Goal: Find specific page/section: Find specific page/section

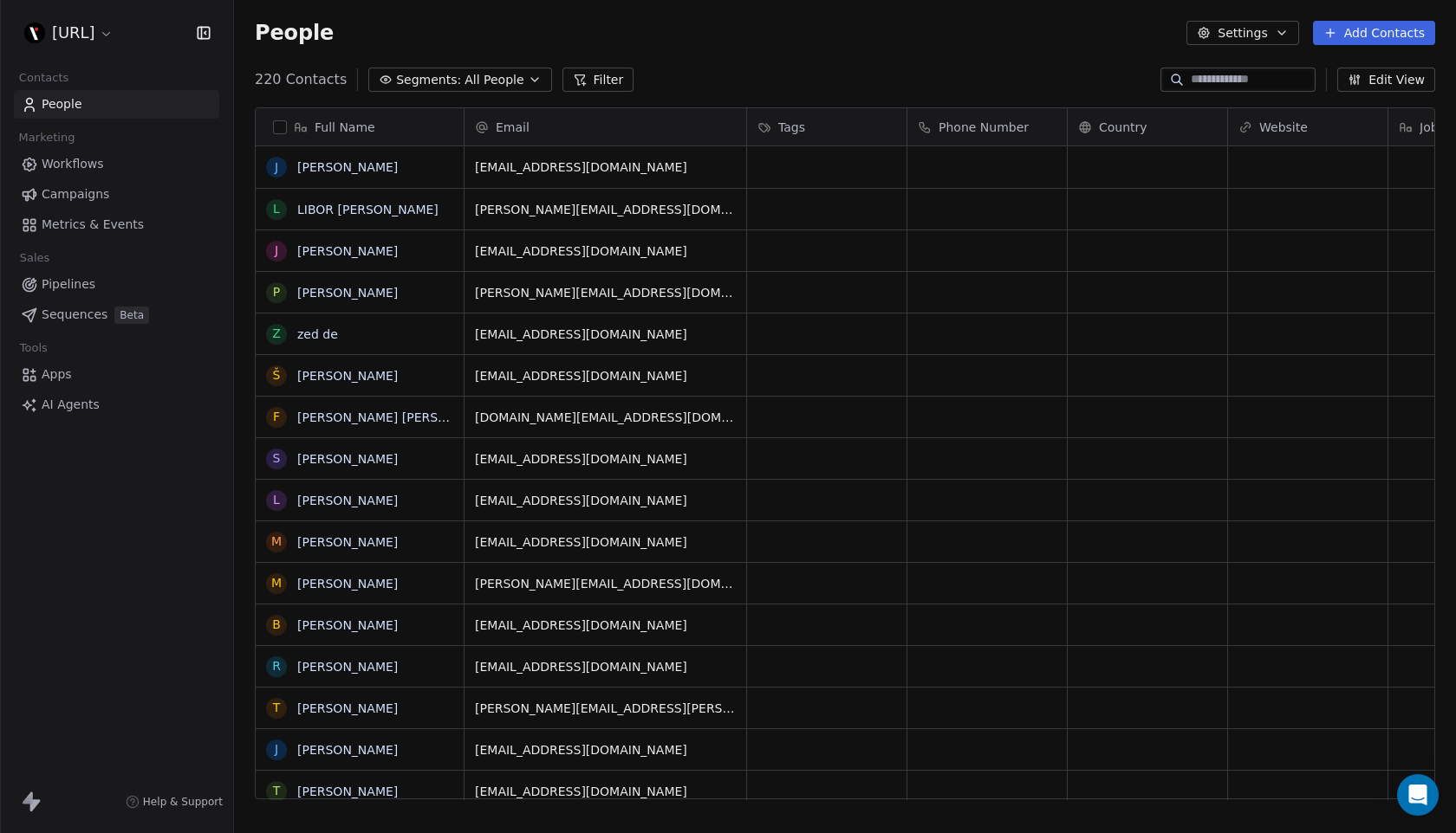
scroll to position [733, 1222]
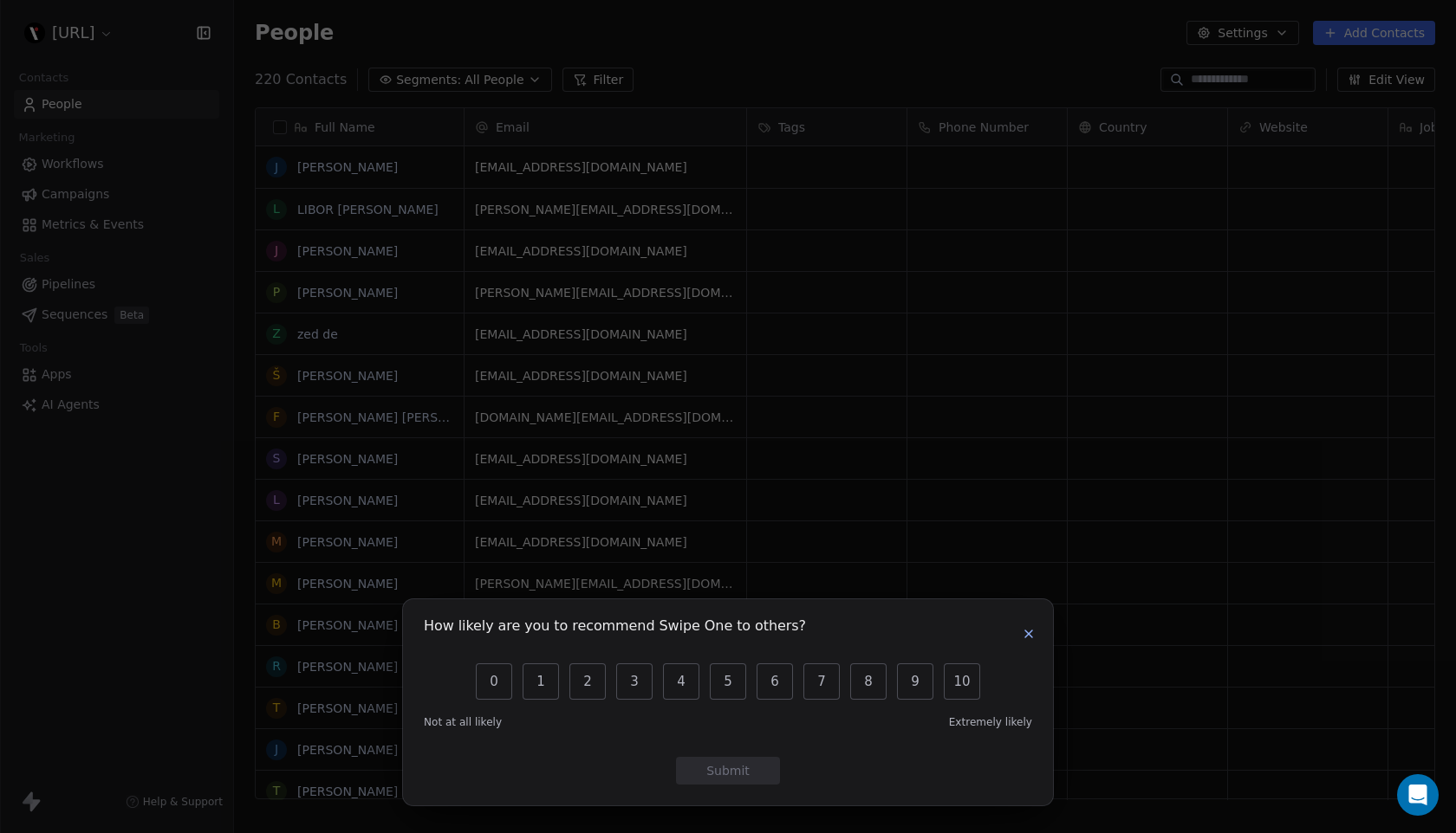
click at [1022, 633] on icon "button" at bounding box center [1028, 634] width 13 height 13
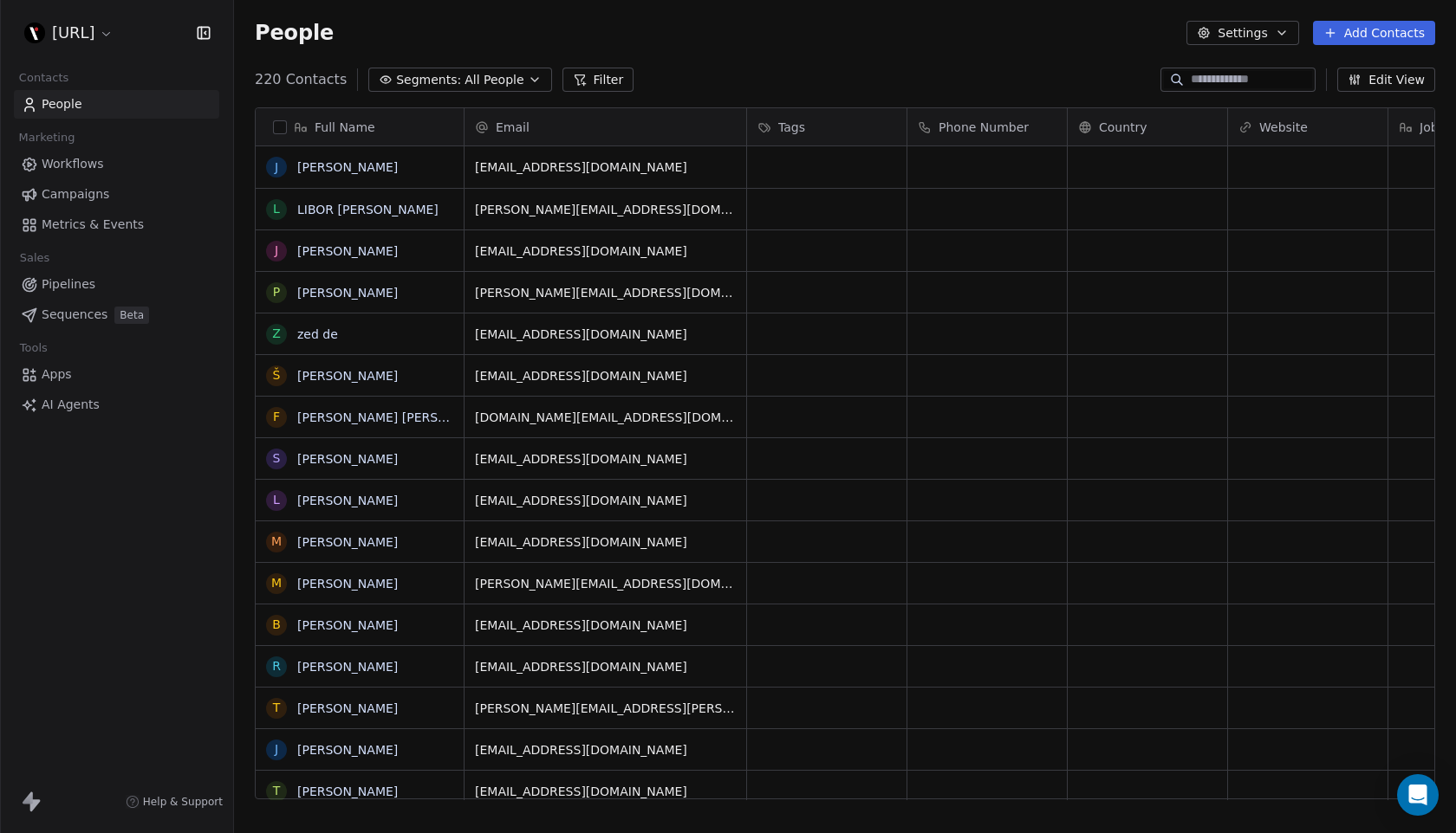
click at [78, 170] on span "Workflows" at bounding box center [72, 163] width 62 height 18
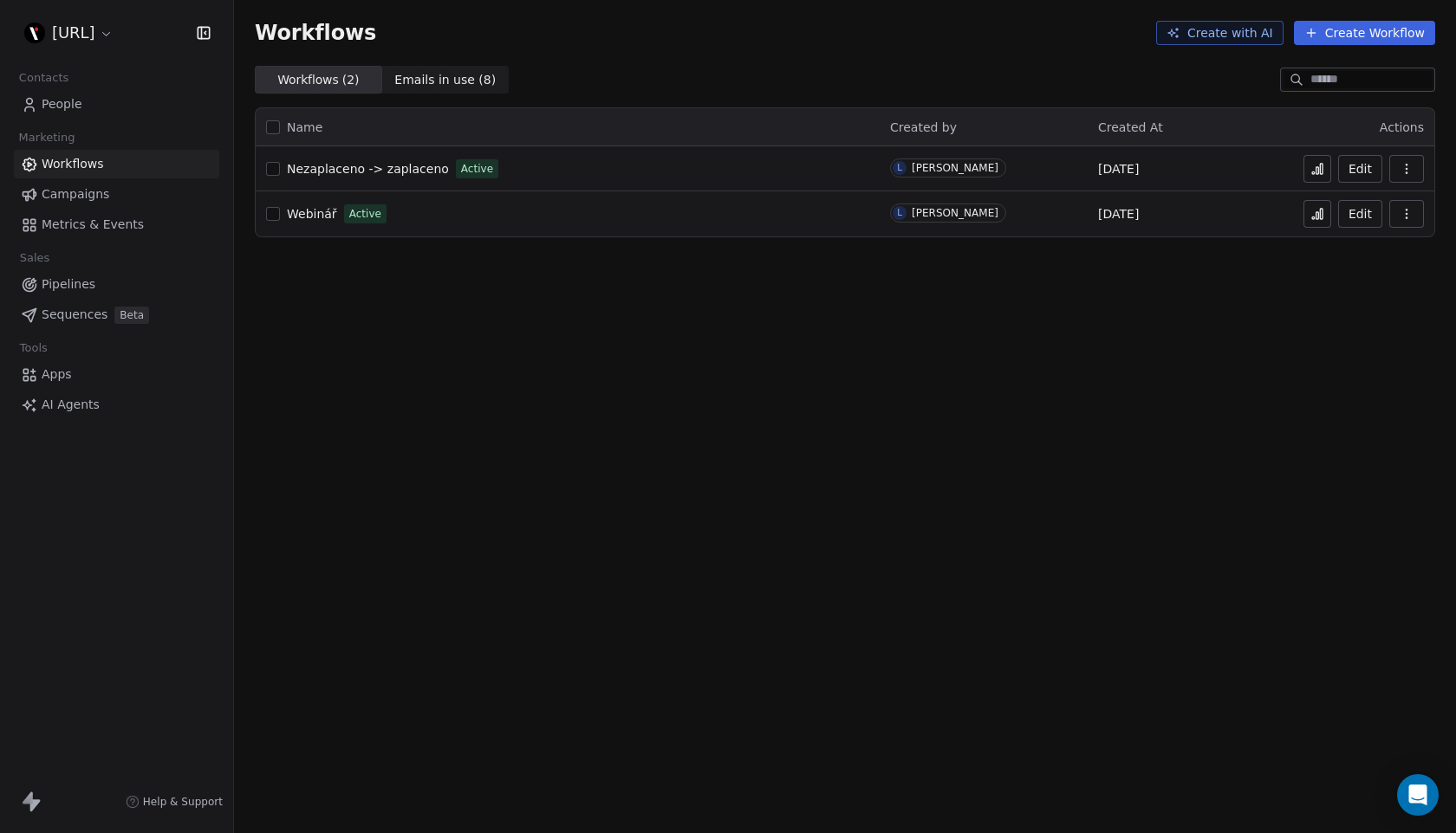
click at [309, 215] on span "Webinář" at bounding box center [311, 213] width 50 height 13
